Goal: Browse casually

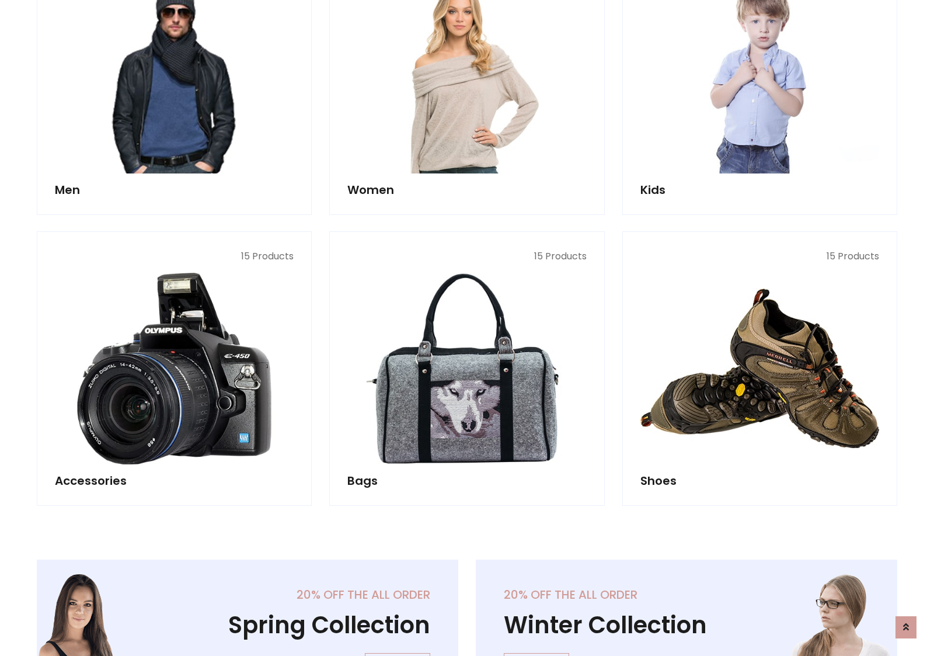
scroll to position [391, 0]
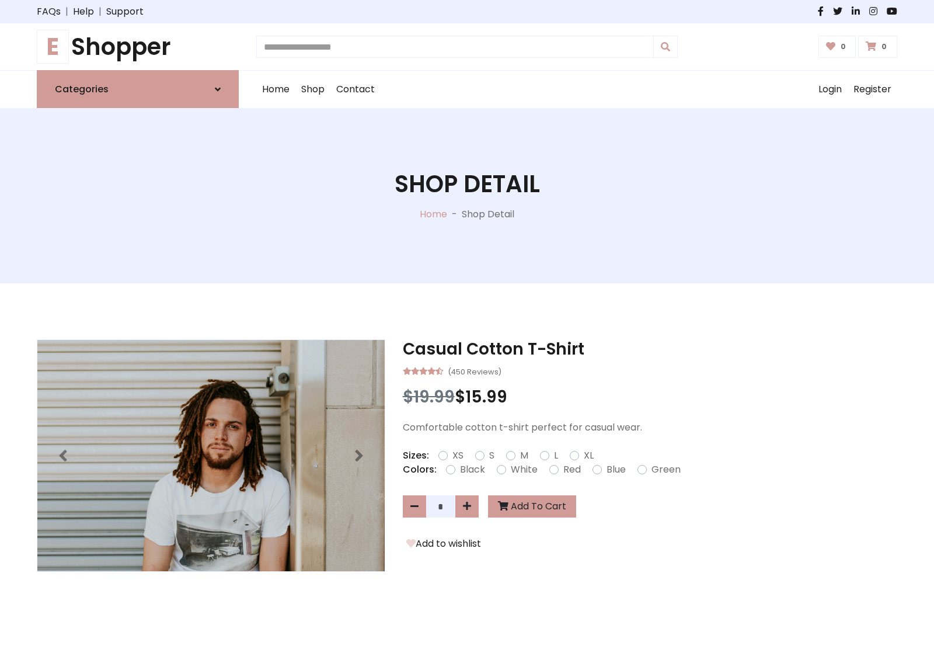
click at [138, 47] on h1 "E Shopper" at bounding box center [138, 47] width 202 height 28
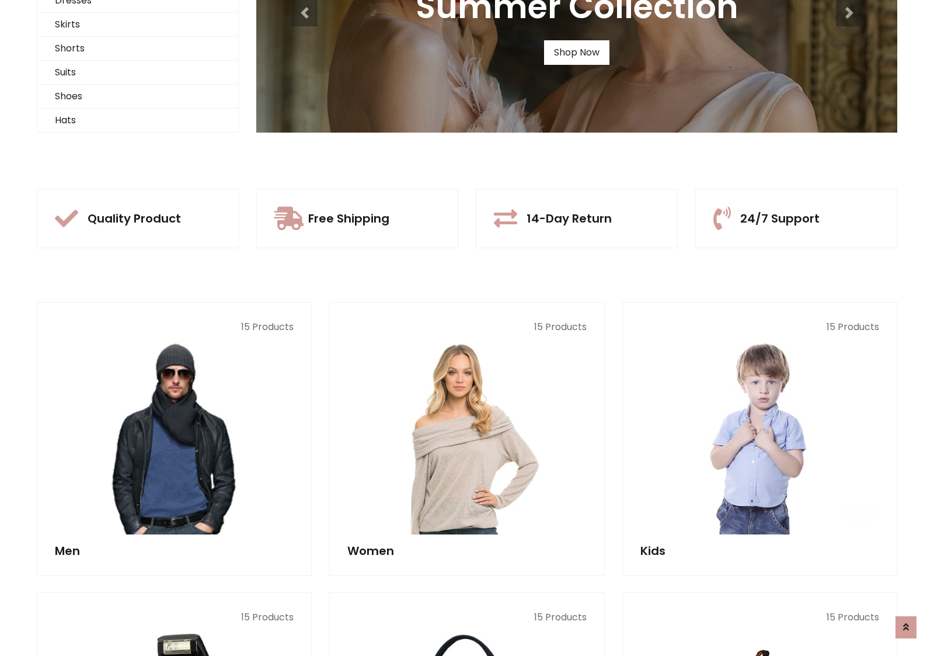
scroll to position [113, 0]
